Goal: Book appointment/travel/reservation

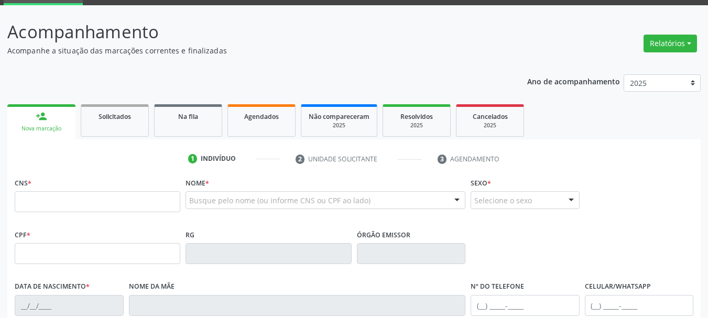
scroll to position [105, 0]
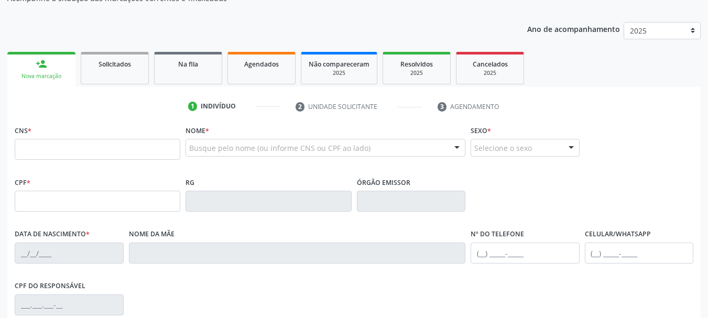
click at [63, 154] on input "text" at bounding box center [98, 149] width 166 height 21
type input "708 6030 2314 1589"
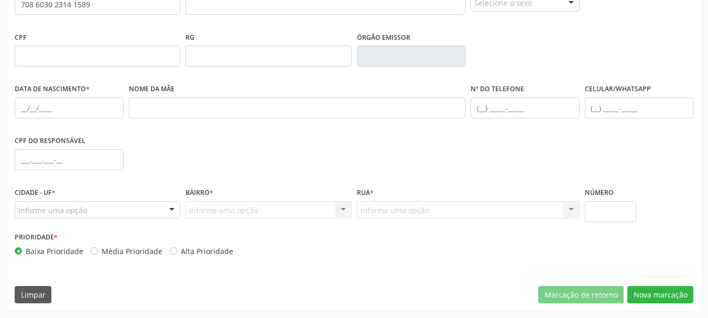
scroll to position [198, 0]
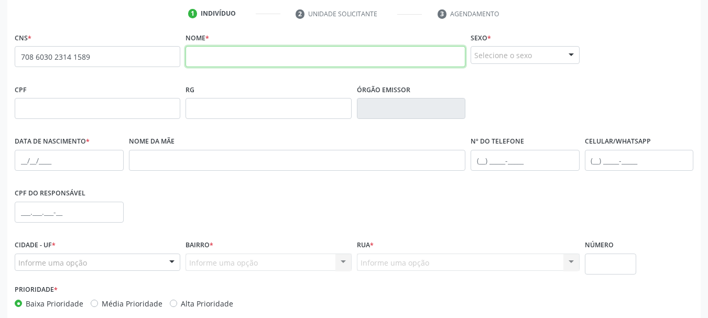
click at [225, 59] on input "text" at bounding box center [326, 56] width 280 height 21
type input "z"
type input "[PERSON_NAME]"
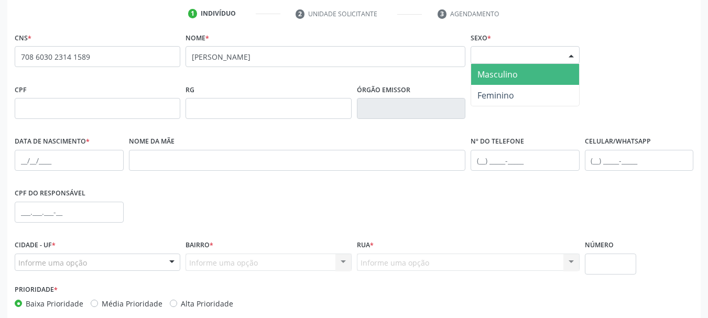
click at [572, 55] on div at bounding box center [571, 56] width 16 height 18
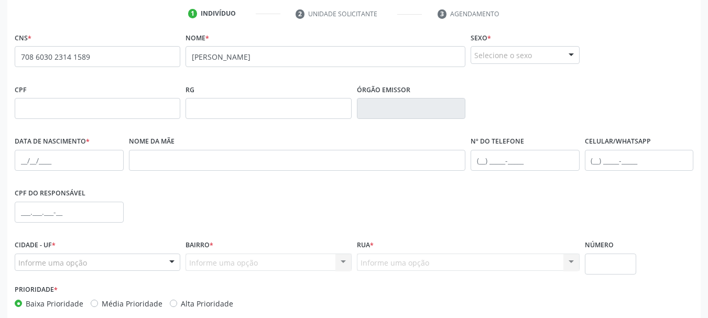
click at [572, 55] on div at bounding box center [571, 56] width 16 height 18
click at [530, 61] on div "Selecione o sexo" at bounding box center [525, 55] width 109 height 18
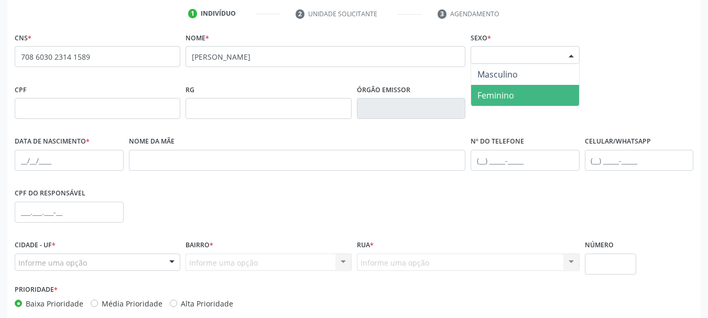
click at [498, 99] on span "Feminino" at bounding box center [495, 96] width 37 height 12
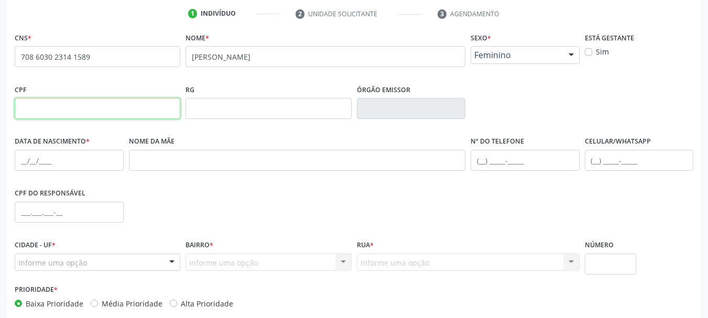
click at [140, 112] on input "text" at bounding box center [98, 108] width 166 height 21
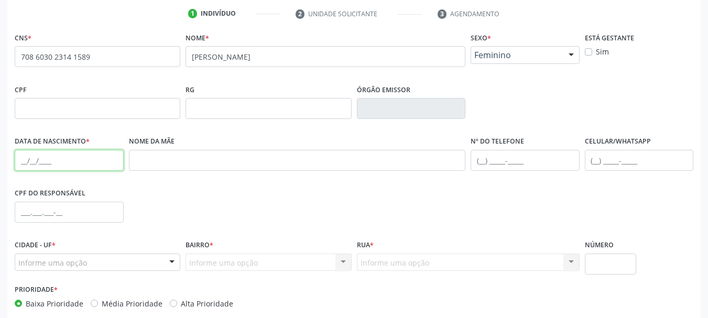
click at [17, 160] on input "text" at bounding box center [69, 160] width 109 height 21
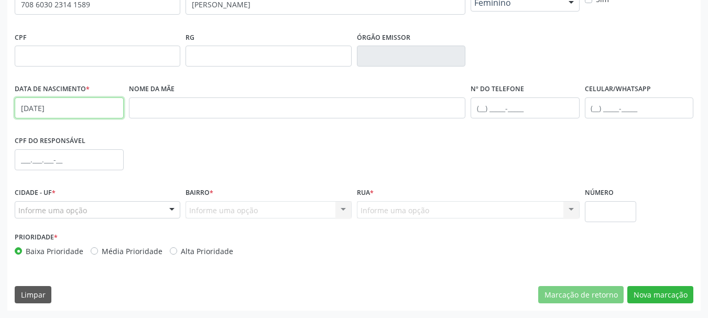
type input "[DATE]"
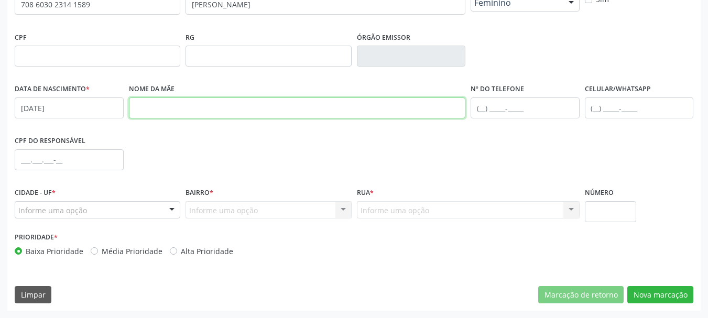
click at [312, 112] on input "text" at bounding box center [297, 107] width 337 height 21
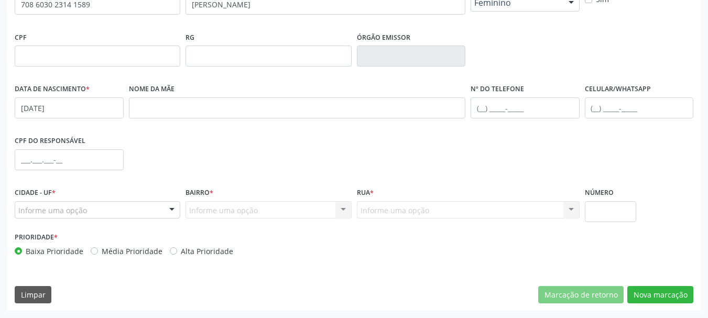
click at [421, 138] on div "CPF do responsável" at bounding box center [354, 159] width 684 height 52
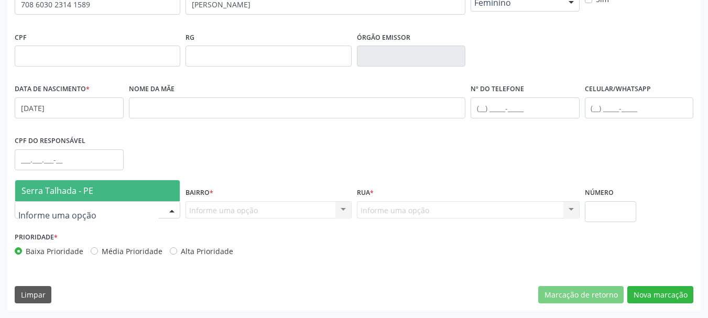
click at [167, 211] on div at bounding box center [172, 211] width 16 height 18
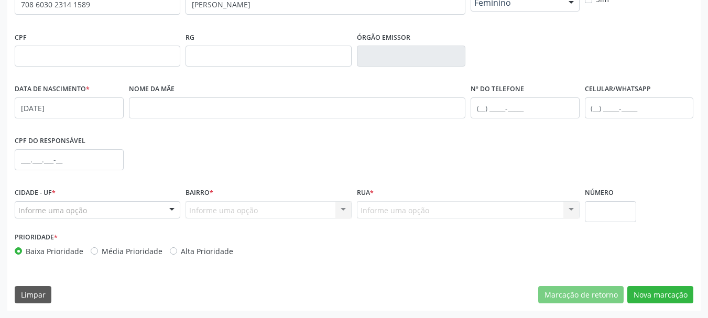
click at [166, 211] on div at bounding box center [172, 211] width 16 height 18
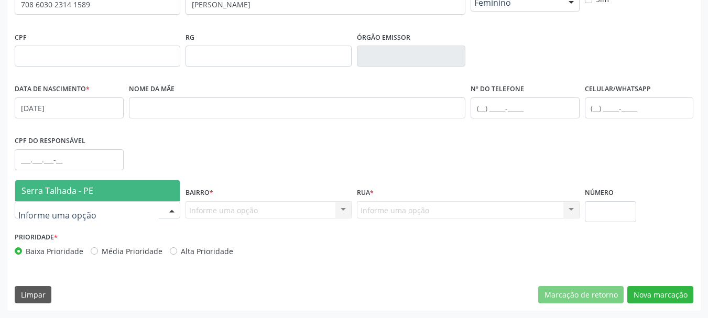
click at [87, 189] on span "Serra Talhada - PE" at bounding box center [57, 191] width 72 height 12
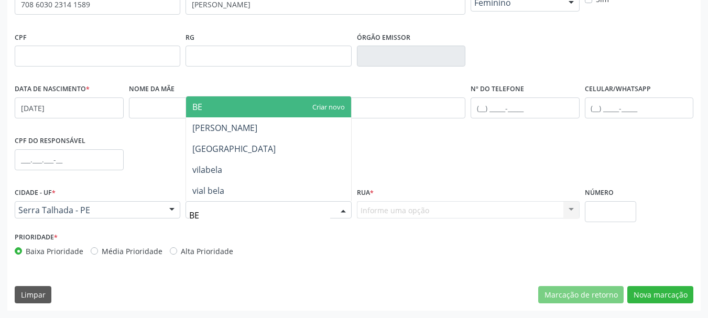
type input "BER"
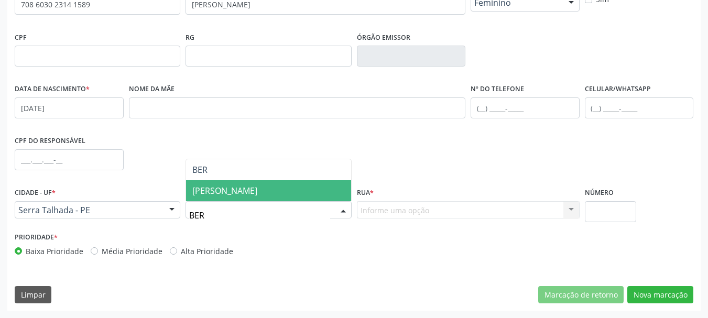
click at [239, 191] on span "[PERSON_NAME]" at bounding box center [224, 191] width 65 height 12
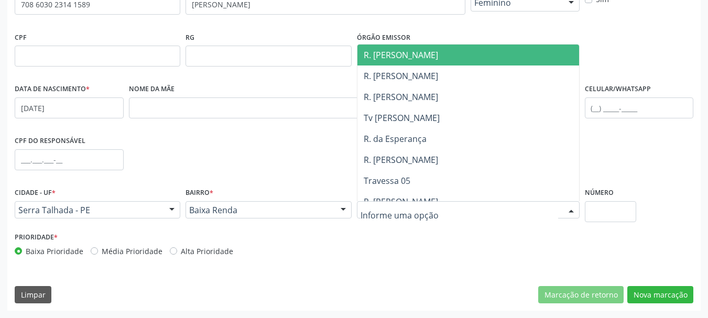
click at [386, 210] on input "text" at bounding box center [460, 215] width 198 height 21
type input "X"
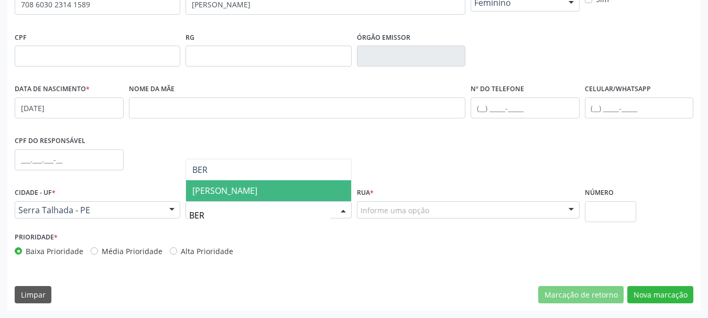
type input "[GEOGRAPHIC_DATA]"
click at [215, 192] on span "[PERSON_NAME]" at bounding box center [224, 191] width 65 height 12
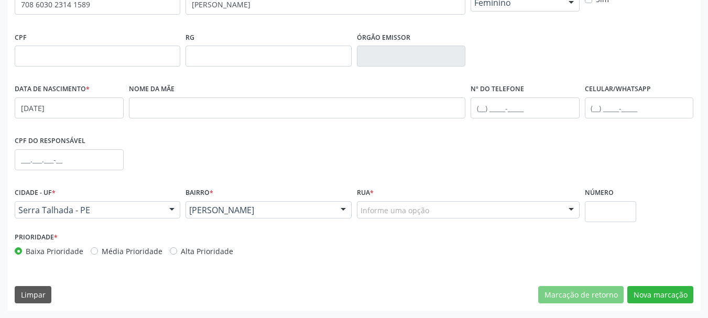
click at [435, 215] on div "Informe uma opção" at bounding box center [468, 210] width 223 height 18
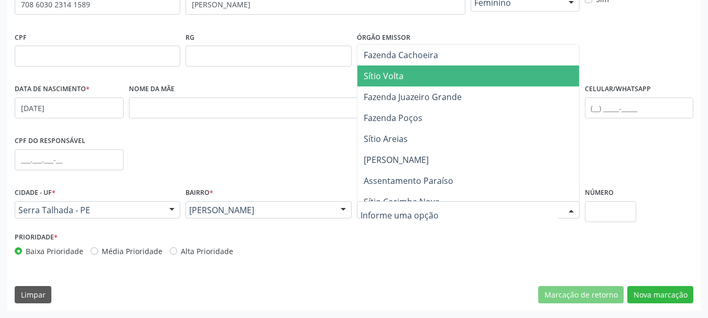
click at [439, 69] on span "Sítio Volta" at bounding box center [468, 76] width 222 height 21
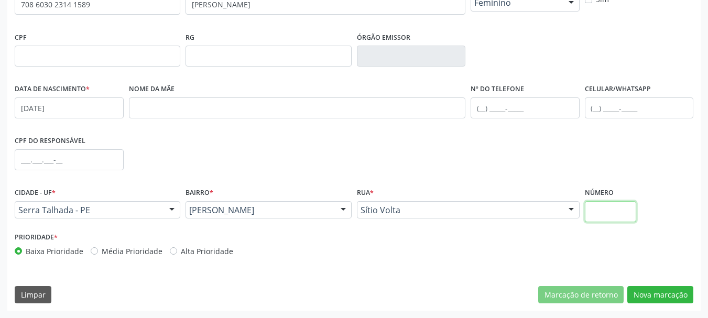
click at [629, 215] on input "text" at bounding box center [611, 211] width 52 height 21
click at [628, 215] on input "text" at bounding box center [611, 211] width 52 height 21
type input "0"
click at [479, 108] on input "text" at bounding box center [525, 107] width 109 height 21
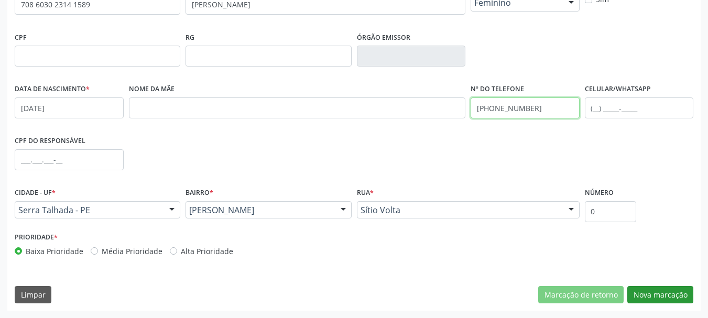
type input "[PHONE_NUMBER]"
click at [655, 299] on button "Nova marcação" at bounding box center [660, 295] width 66 height 18
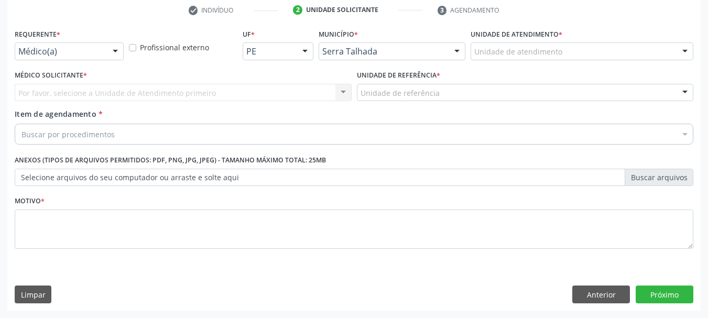
scroll to position [201, 0]
click at [112, 53] on div at bounding box center [115, 52] width 16 height 18
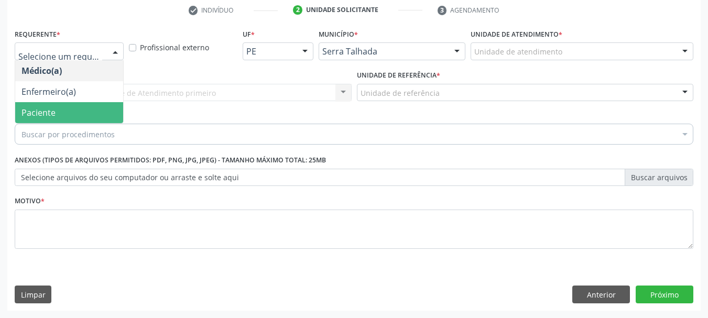
click at [49, 108] on span "Paciente" at bounding box center [38, 113] width 34 height 12
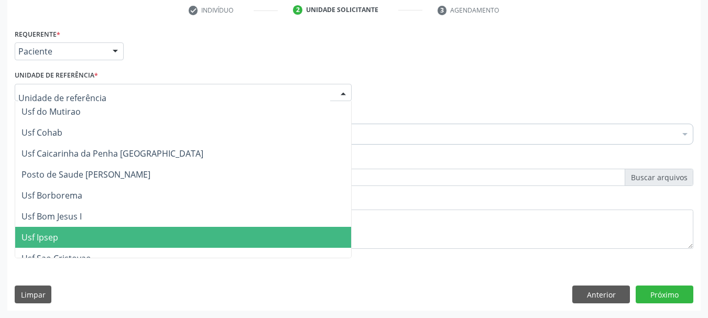
click at [68, 240] on span "Usf Ipsep" at bounding box center [183, 237] width 336 height 21
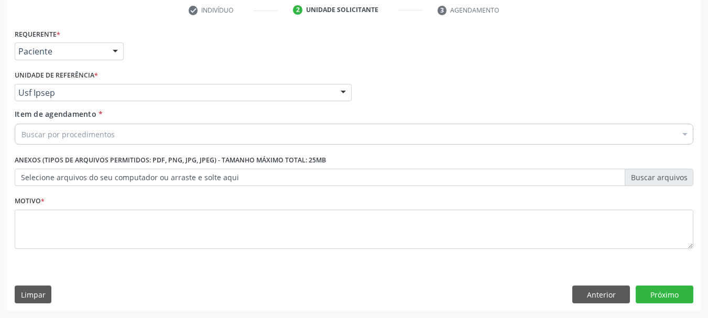
click at [156, 138] on div "Buscar por procedimentos" at bounding box center [354, 134] width 679 height 21
click at [21, 138] on input "Item de agendamento *" at bounding box center [21, 134] width 0 height 21
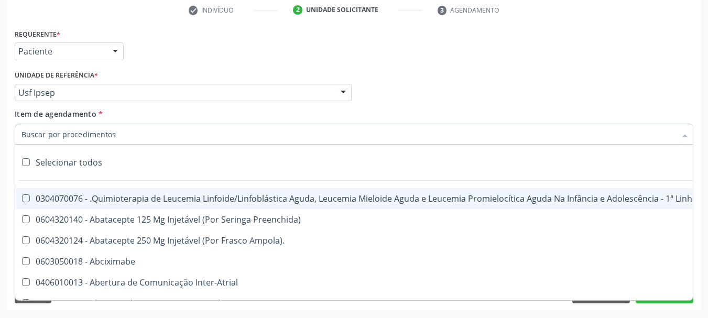
click at [172, 140] on input "Item de agendamento *" at bounding box center [348, 134] width 655 height 21
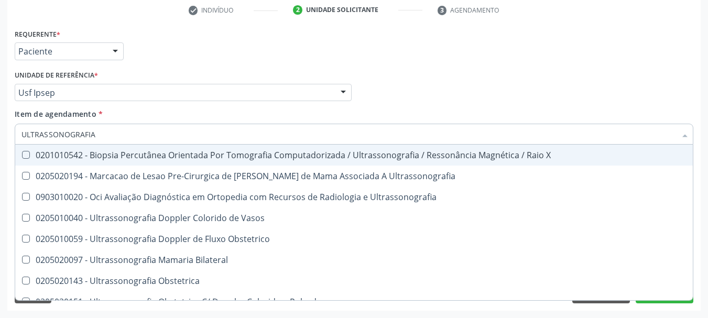
type input "ULTRASSONOGRAFIA"
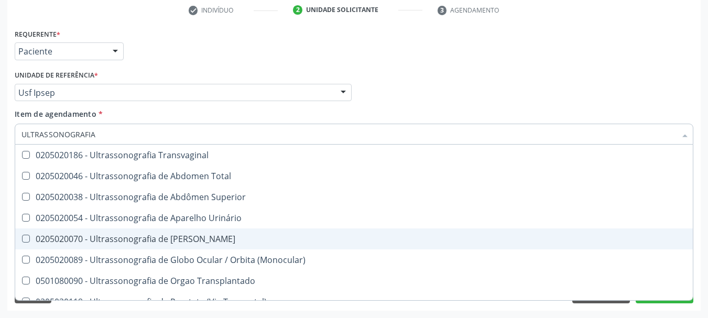
scroll to position [262, 0]
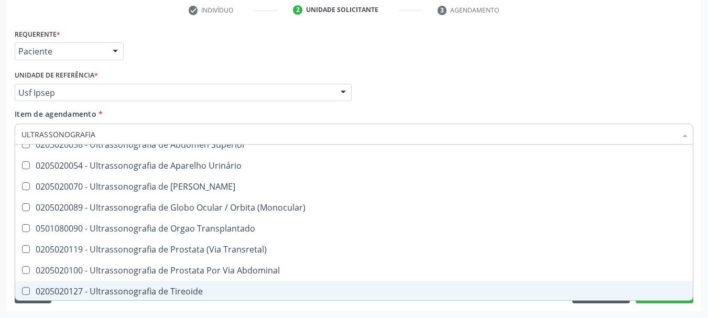
click at [165, 294] on div "0205020127 - Ultrassonografia de Tireoide" at bounding box center [353, 291] width 665 height 8
checkbox Tireoide "true"
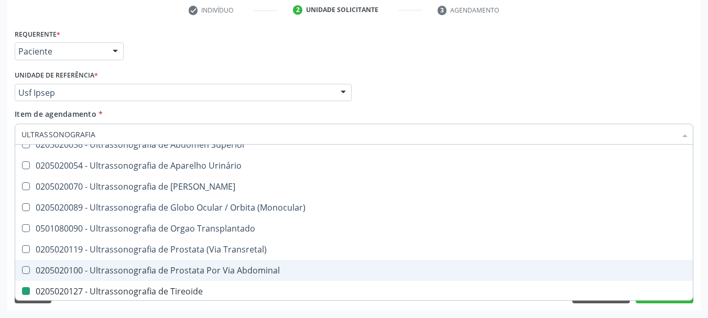
click at [704, 239] on div "Acompanhamento Acompanhe a situação das marcações correntes e finalizadas Relat…" at bounding box center [354, 87] width 708 height 462
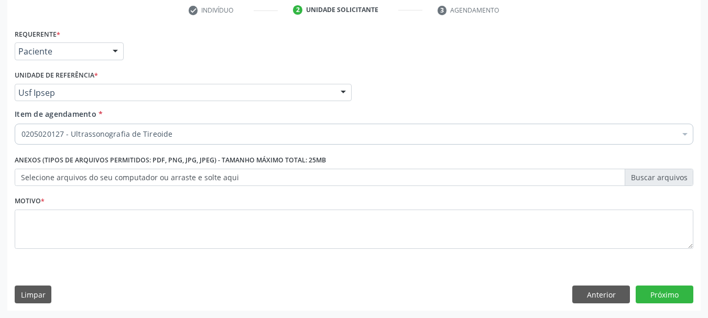
scroll to position [0, 0]
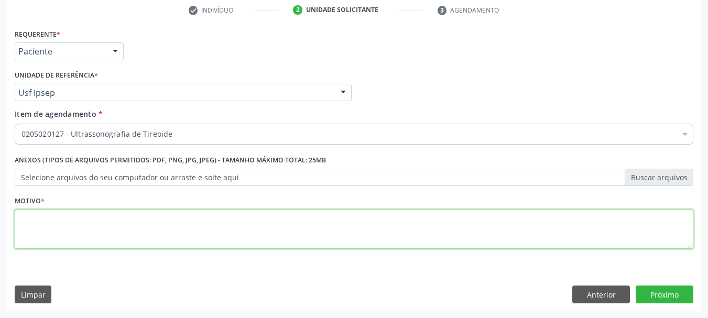
click at [125, 221] on textarea at bounding box center [354, 230] width 679 height 40
type textarea "*"
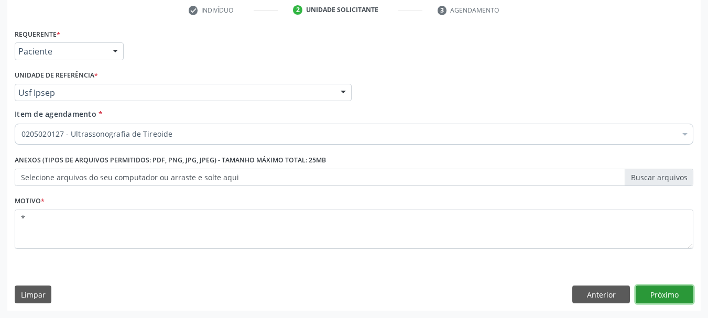
click at [672, 288] on button "Próximo" at bounding box center [665, 295] width 58 height 18
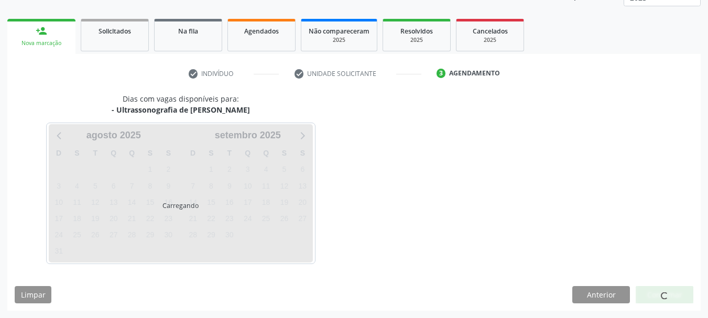
scroll to position [138, 0]
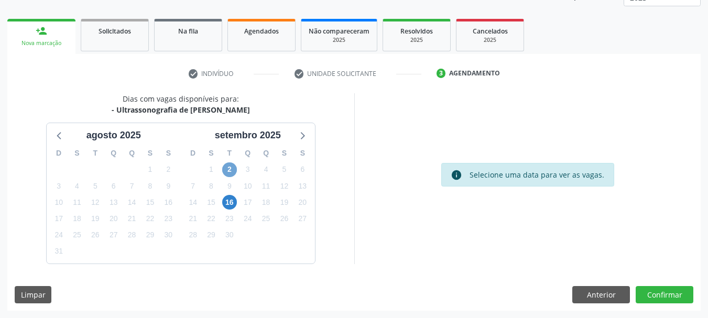
click at [230, 169] on span "2" at bounding box center [229, 169] width 15 height 15
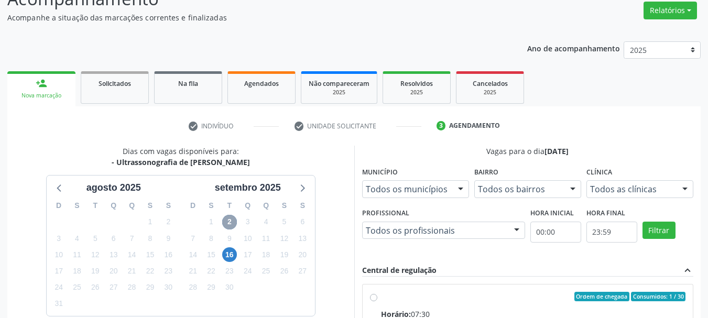
scroll to position [190, 0]
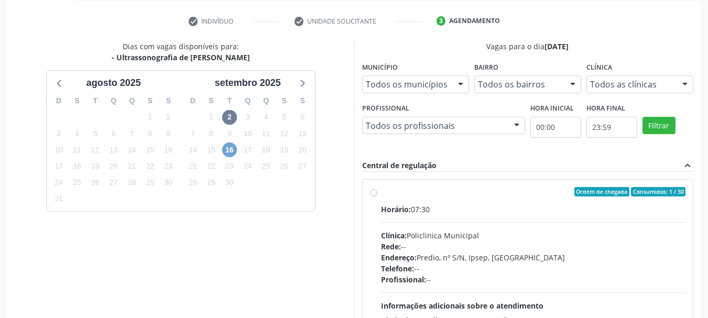
click at [227, 150] on span "16" at bounding box center [229, 150] width 15 height 15
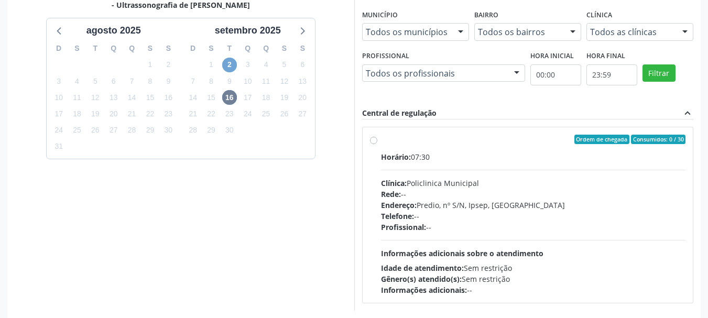
click at [228, 64] on span "2" at bounding box center [229, 65] width 15 height 15
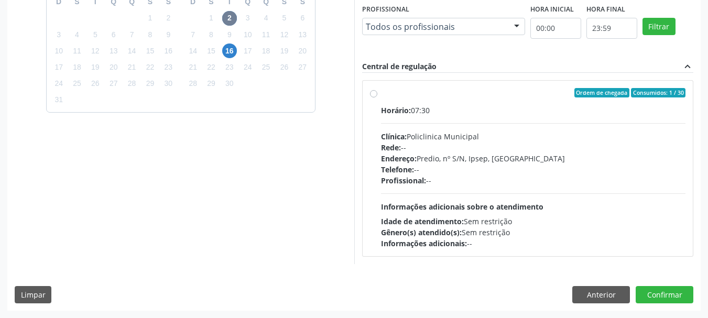
click at [381, 94] on label "Ordem de chegada Consumidos: 1 / 30 Horário: 07:30 Clínica: Policlinica Municip…" at bounding box center [533, 168] width 305 height 161
click at [373, 94] on input "Ordem de chegada Consumidos: 1 / 30 Horário: 07:30 Clínica: Policlinica Municip…" at bounding box center [373, 92] width 7 height 9
drag, startPoint x: 373, startPoint y: 94, endPoint x: 374, endPoint y: 112, distance: 17.8
click at [381, 94] on label "Ordem de chegada Consumidos: 1 / 30 Horário: 07:30 Clínica: Policlinica Municip…" at bounding box center [533, 168] width 305 height 161
click at [373, 94] on input "Ordem de chegada Consumidos: 1 / 30 Horário: 07:30 Clínica: Policlinica Municip…" at bounding box center [373, 92] width 7 height 9
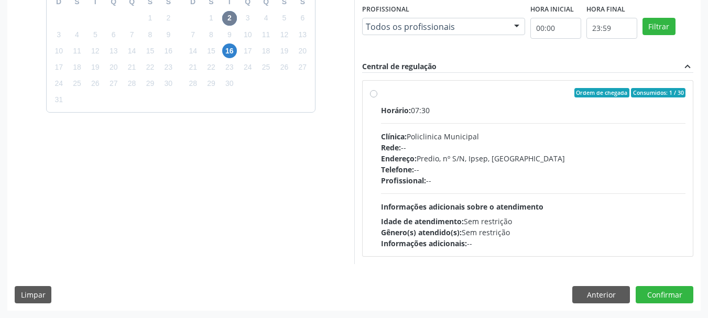
radio input "true"
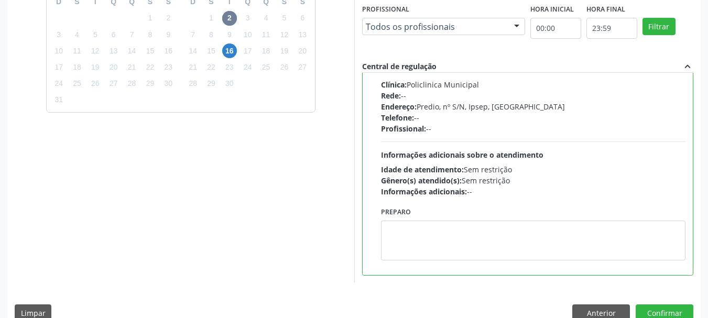
scroll to position [308, 0]
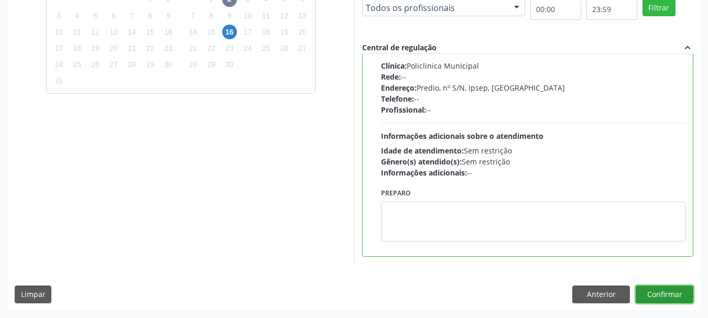
click at [667, 290] on button "Confirmar" at bounding box center [665, 295] width 58 height 18
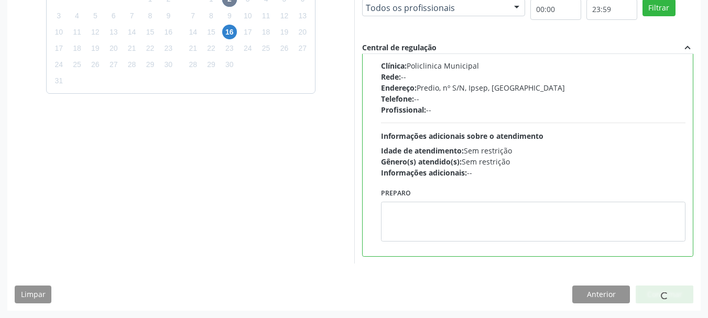
scroll to position [28, 0]
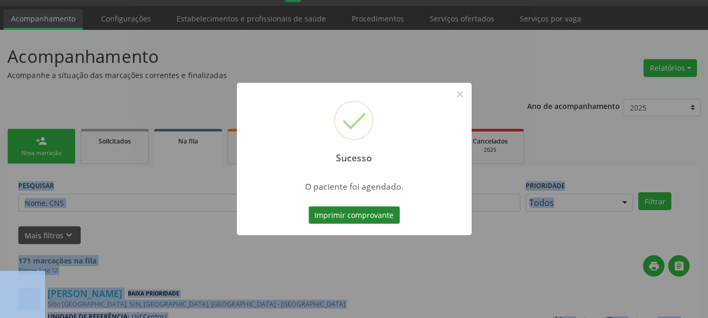
click at [331, 215] on button "Imprimir comprovante" at bounding box center [354, 215] width 91 height 18
